Goal: Task Accomplishment & Management: Manage account settings

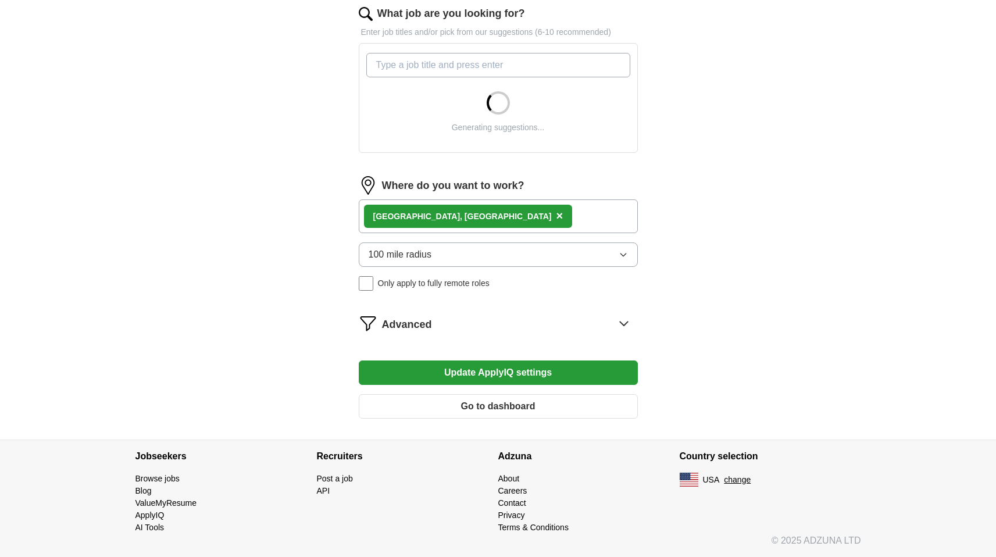
scroll to position [509, 0]
click at [556, 222] on span "×" at bounding box center [559, 215] width 7 height 13
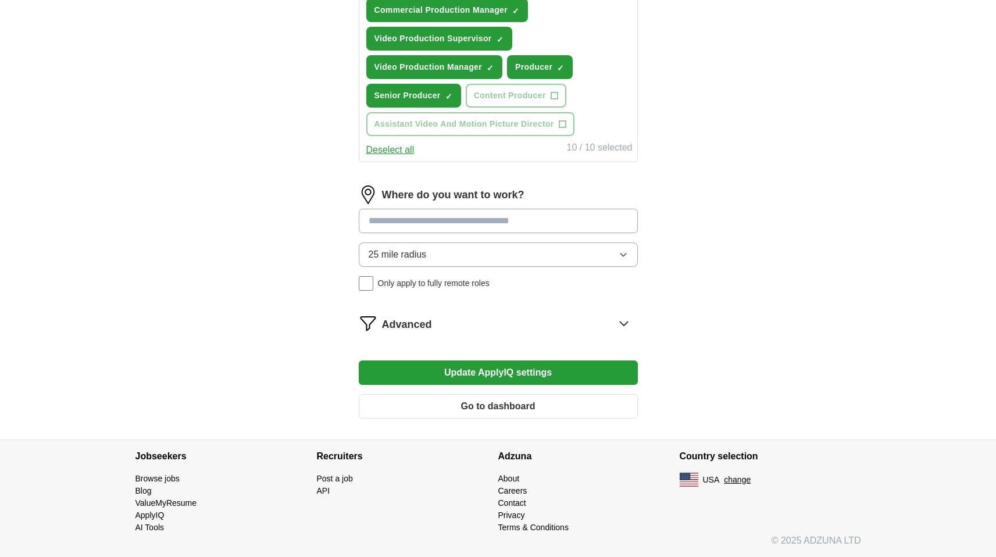
scroll to position [907, 0]
click at [456, 264] on button "25 mile radius" at bounding box center [498, 254] width 279 height 24
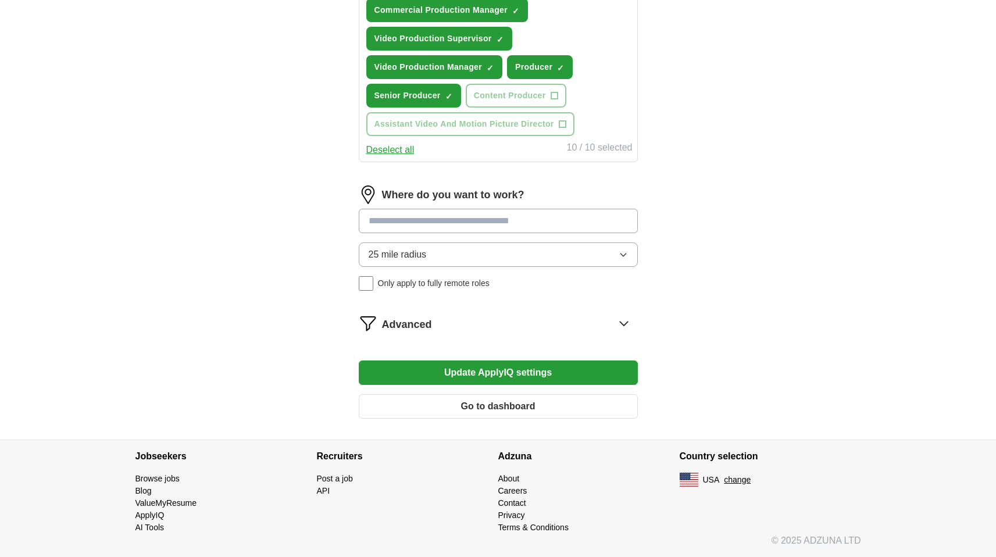
click at [394, 224] on input at bounding box center [498, 221] width 279 height 24
type input "******"
click at [359, 360] on button "Update ApplyIQ settings" at bounding box center [498, 372] width 279 height 24
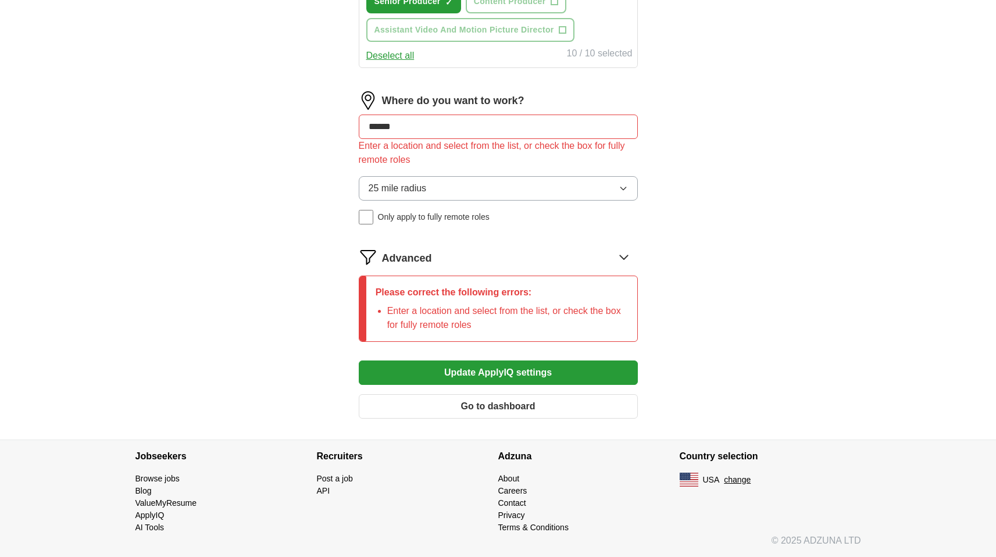
drag, startPoint x: 423, startPoint y: 220, endPoint x: 354, endPoint y: 220, distance: 69.2
click at [387, 139] on input at bounding box center [498, 127] width 279 height 24
drag, startPoint x: 412, startPoint y: 220, endPoint x: 348, endPoint y: 213, distance: 63.8
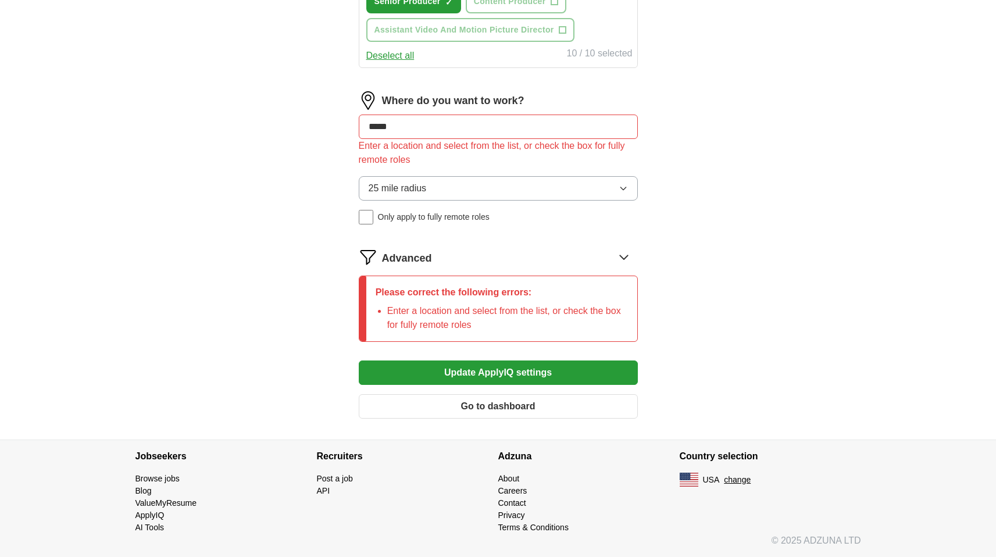
type input "*******"
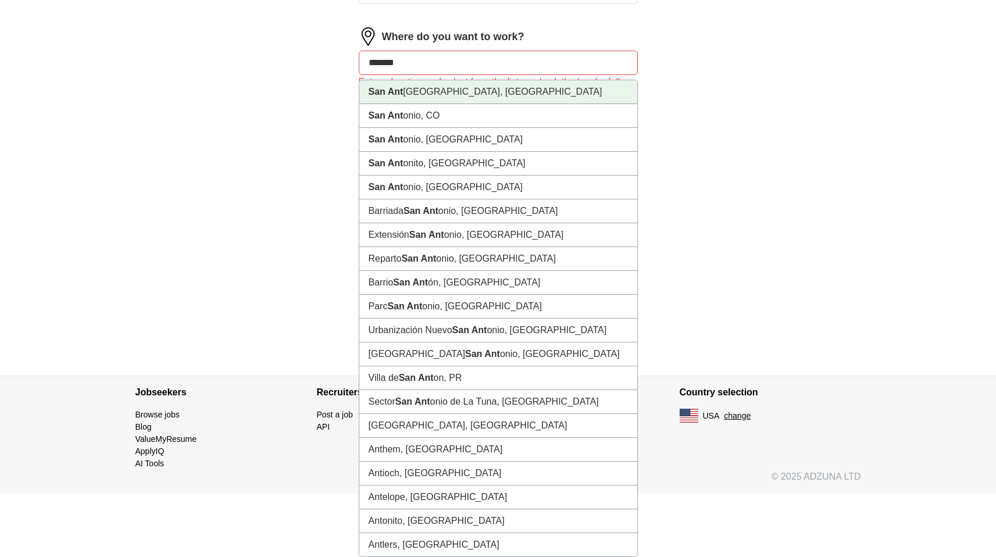
click at [403, 97] on strong "San Ant" at bounding box center [386, 92] width 35 height 10
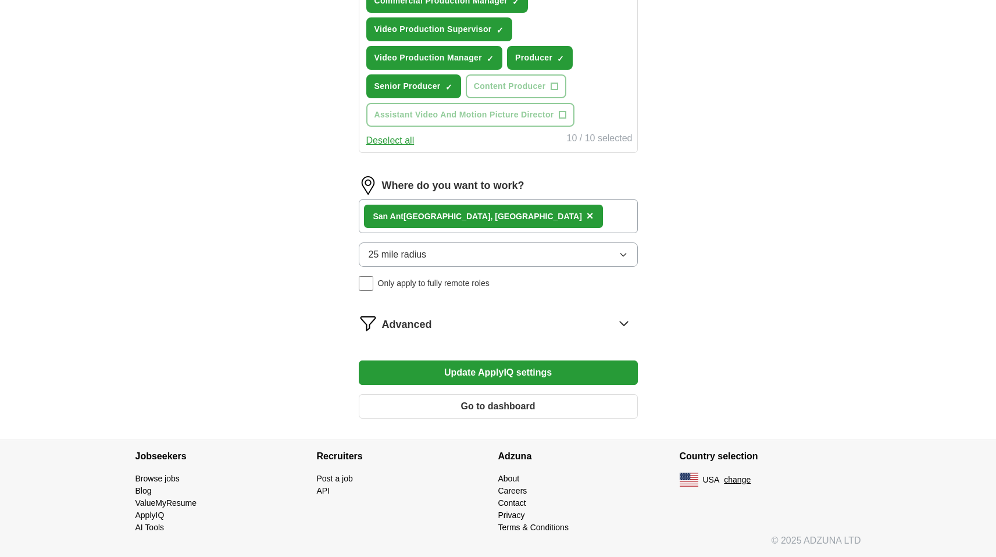
click at [427, 262] on span "25 mile radius" at bounding box center [398, 255] width 58 height 14
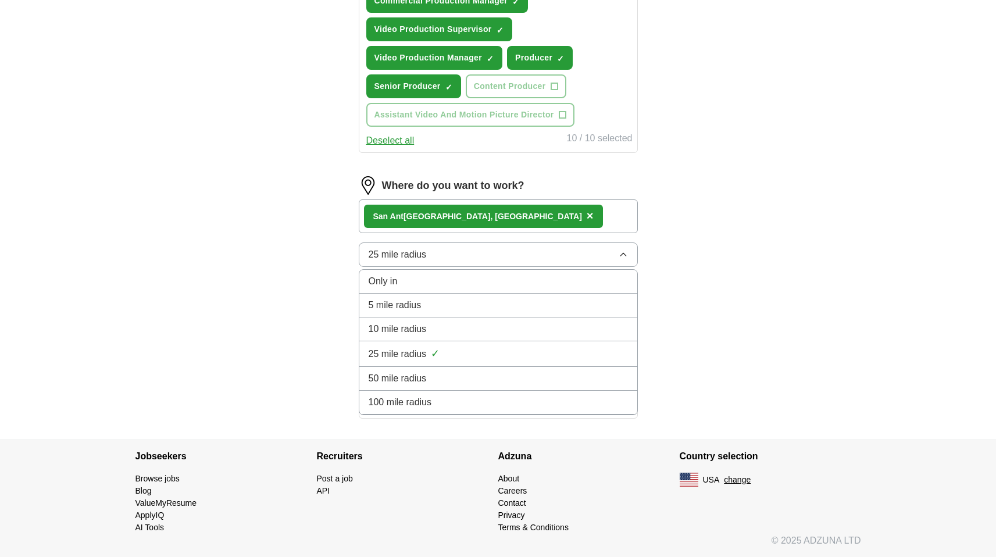
click at [430, 409] on span "100 mile radius" at bounding box center [400, 402] width 63 height 14
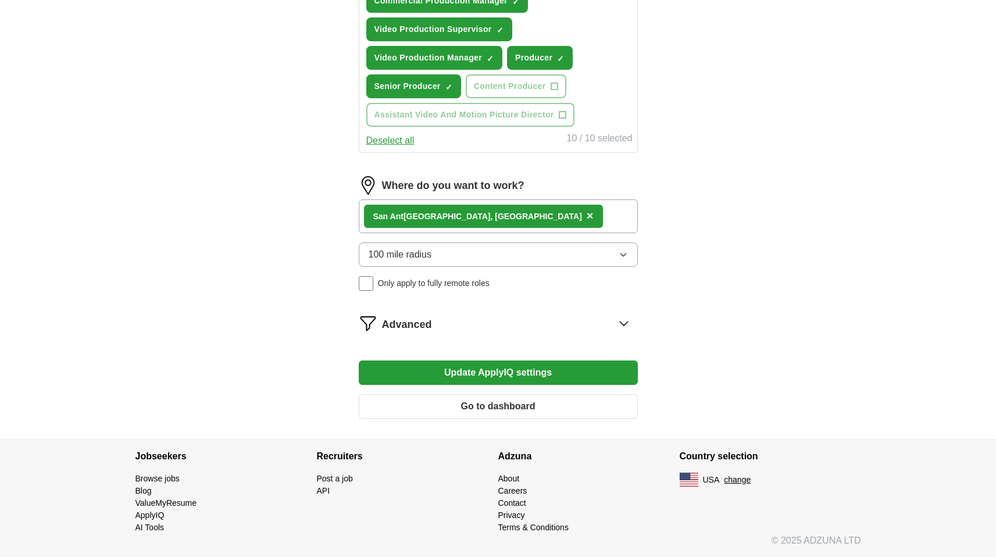
scroll to position [635, 0]
click at [0, 0] on span "×" at bounding box center [0, 0] width 0 height 0
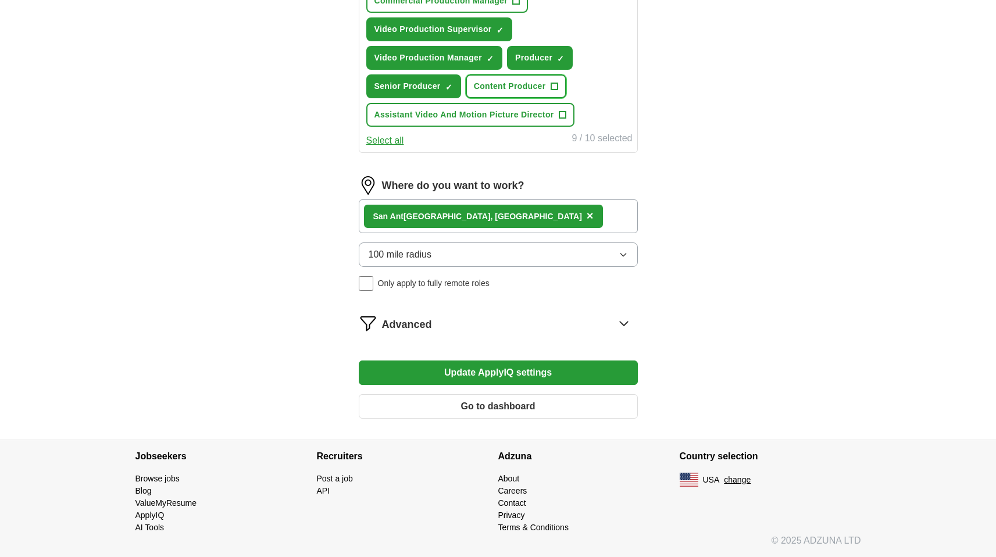
click at [551, 91] on span "+" at bounding box center [554, 86] width 7 height 9
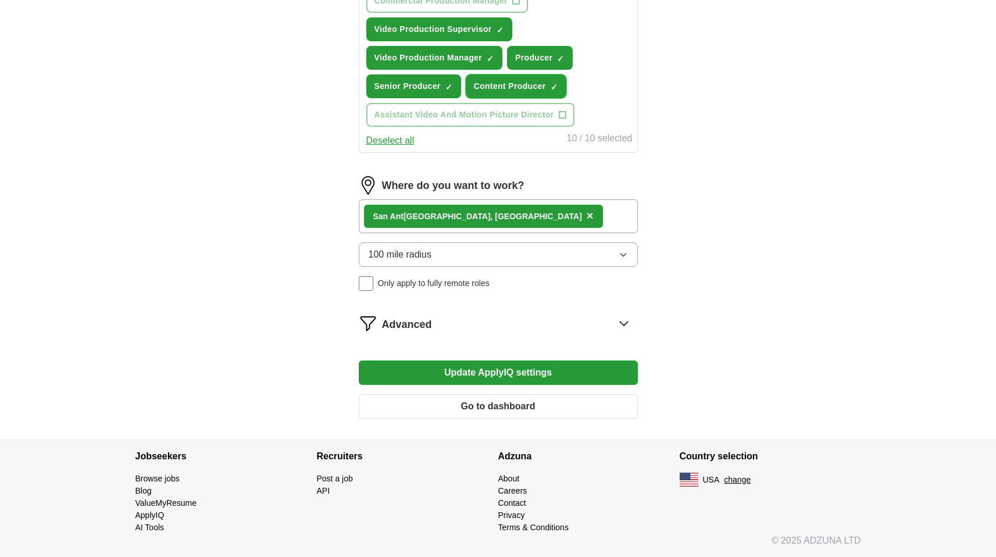
scroll to position [987, 0]
click at [487, 360] on button "Update ApplyIQ settings" at bounding box center [498, 372] width 279 height 24
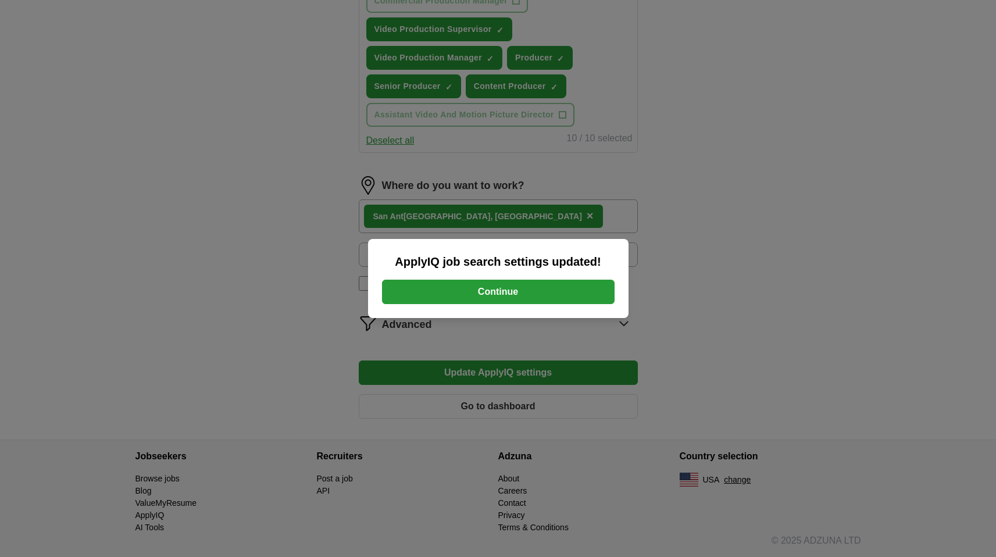
click at [485, 297] on button "Continue" at bounding box center [498, 292] width 233 height 24
